Goal: Navigation & Orientation: Find specific page/section

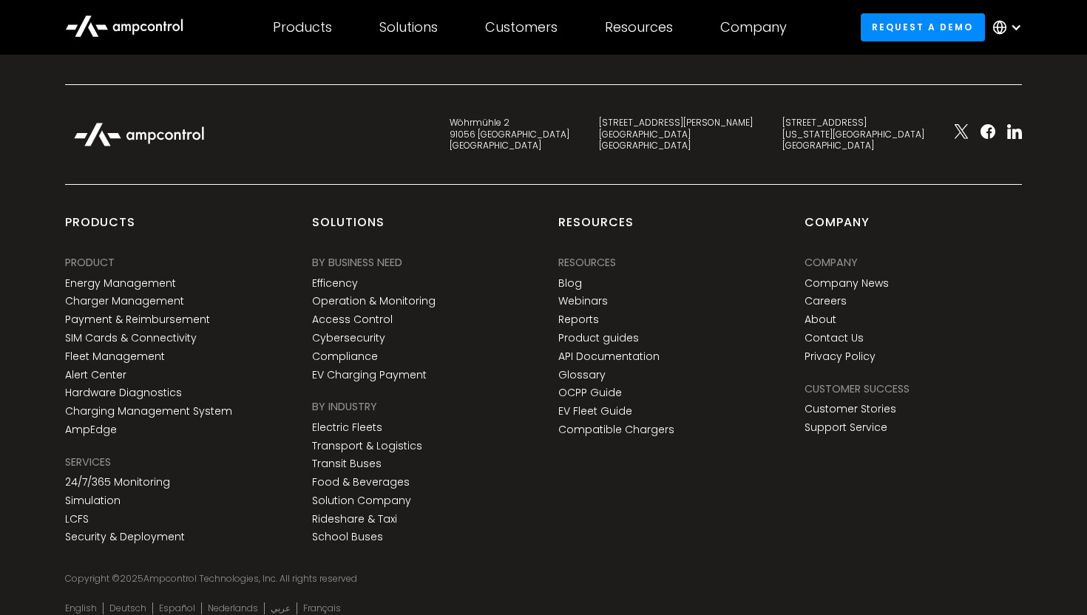
scroll to position [5430, 0]
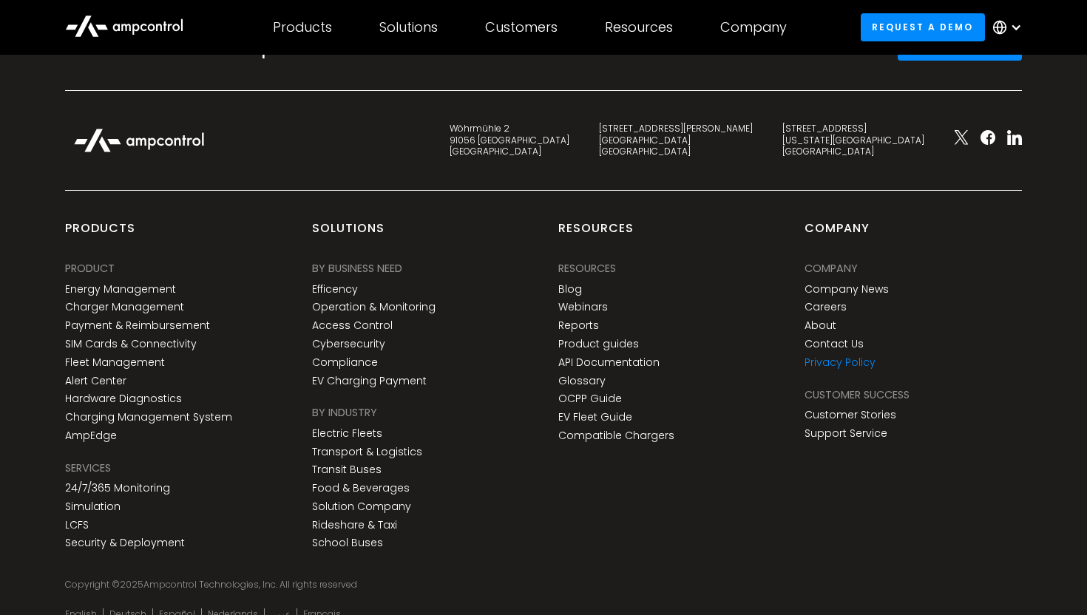
click at [817, 356] on link "Privacy Policy" at bounding box center [839, 362] width 71 height 13
